Goal: Transaction & Acquisition: Purchase product/service

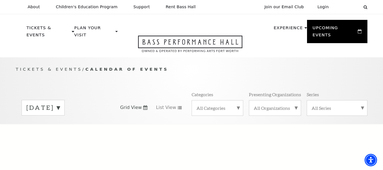
click at [60, 103] on label "[DATE]" at bounding box center [42, 107] width 33 height 9
click at [60, 113] on label "[DATE]" at bounding box center [42, 119] width 33 height 12
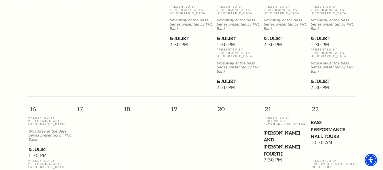
scroll to position [418, 0]
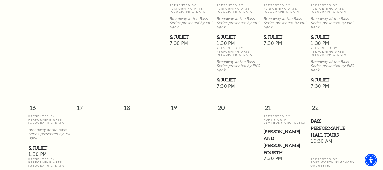
click at [324, 76] on span "& Juliet" at bounding box center [333, 79] width 44 height 7
click at [317, 76] on span "& Juliet" at bounding box center [333, 79] width 44 height 7
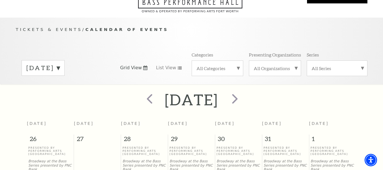
scroll to position [0, 0]
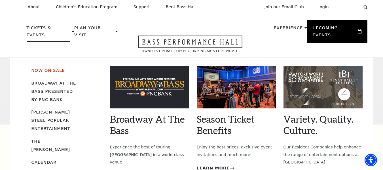
click at [56, 68] on link "Now On Sale" at bounding box center [47, 70] width 33 height 5
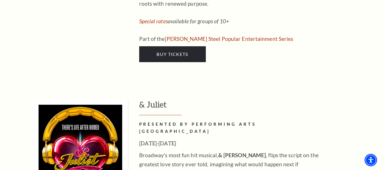
scroll to position [1447, 0]
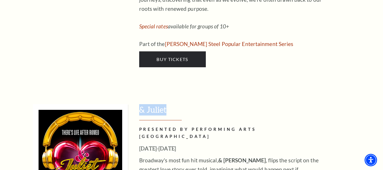
drag, startPoint x: 140, startPoint y: 54, endPoint x: 169, endPoint y: 56, distance: 29.3
click at [169, 104] on h3 "& Juliet" at bounding box center [253, 112] width 228 height 16
click at [155, 126] on h2 "PRESENTED BY PERFORMING ARTS FORT WORTH" at bounding box center [231, 133] width 184 height 14
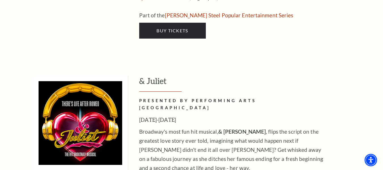
scroll to position [1532, 0]
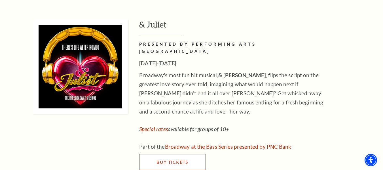
click at [170, 159] on span "Buy Tickets" at bounding box center [172, 161] width 31 height 5
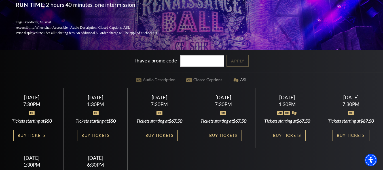
scroll to position [85, 0]
